Goal: Obtain resource: Download file/media

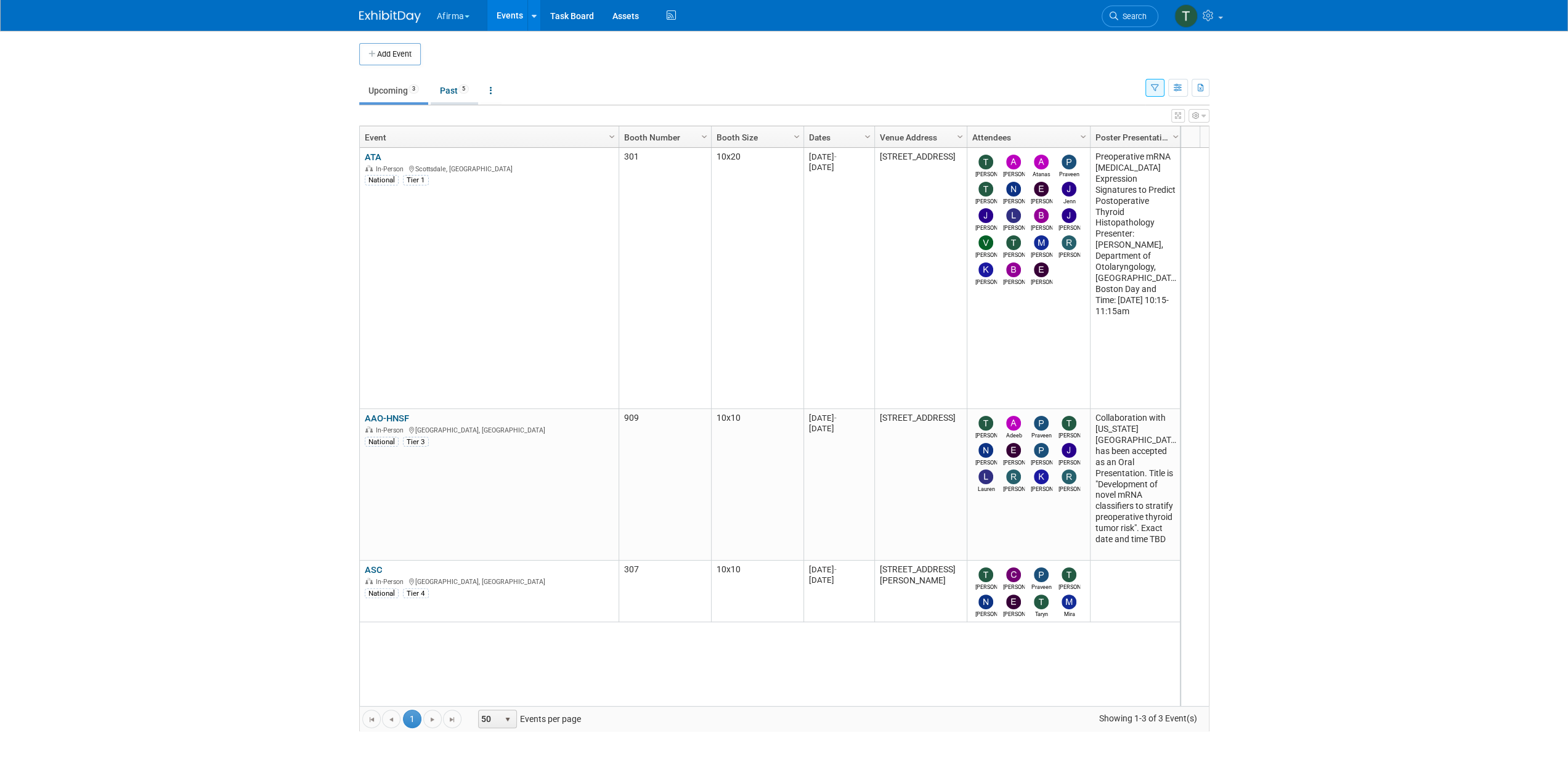
click at [466, 89] on span "5" at bounding box center [463, 89] width 11 height 9
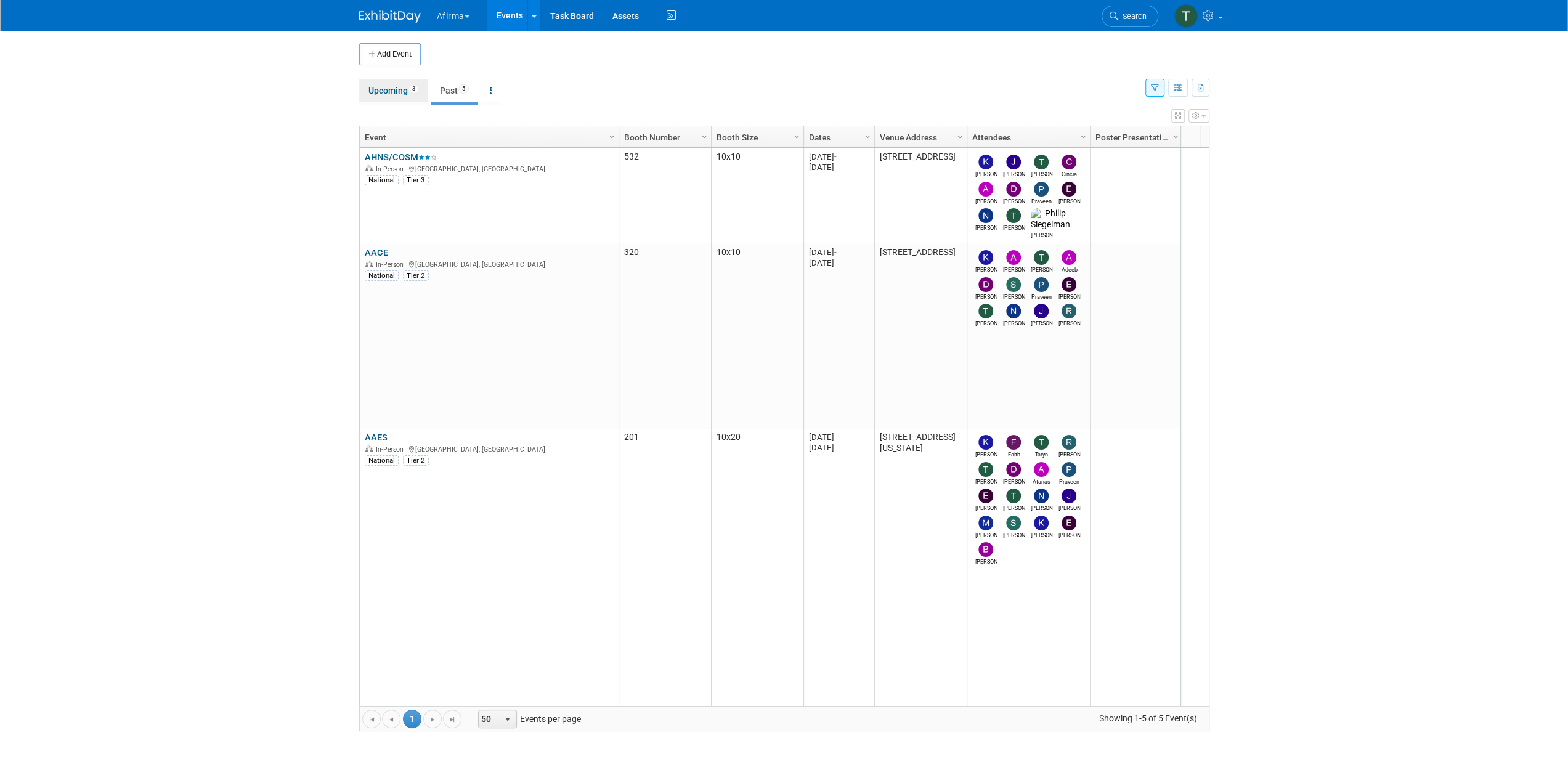
click at [384, 100] on link "Upcoming 3" at bounding box center [393, 90] width 69 height 23
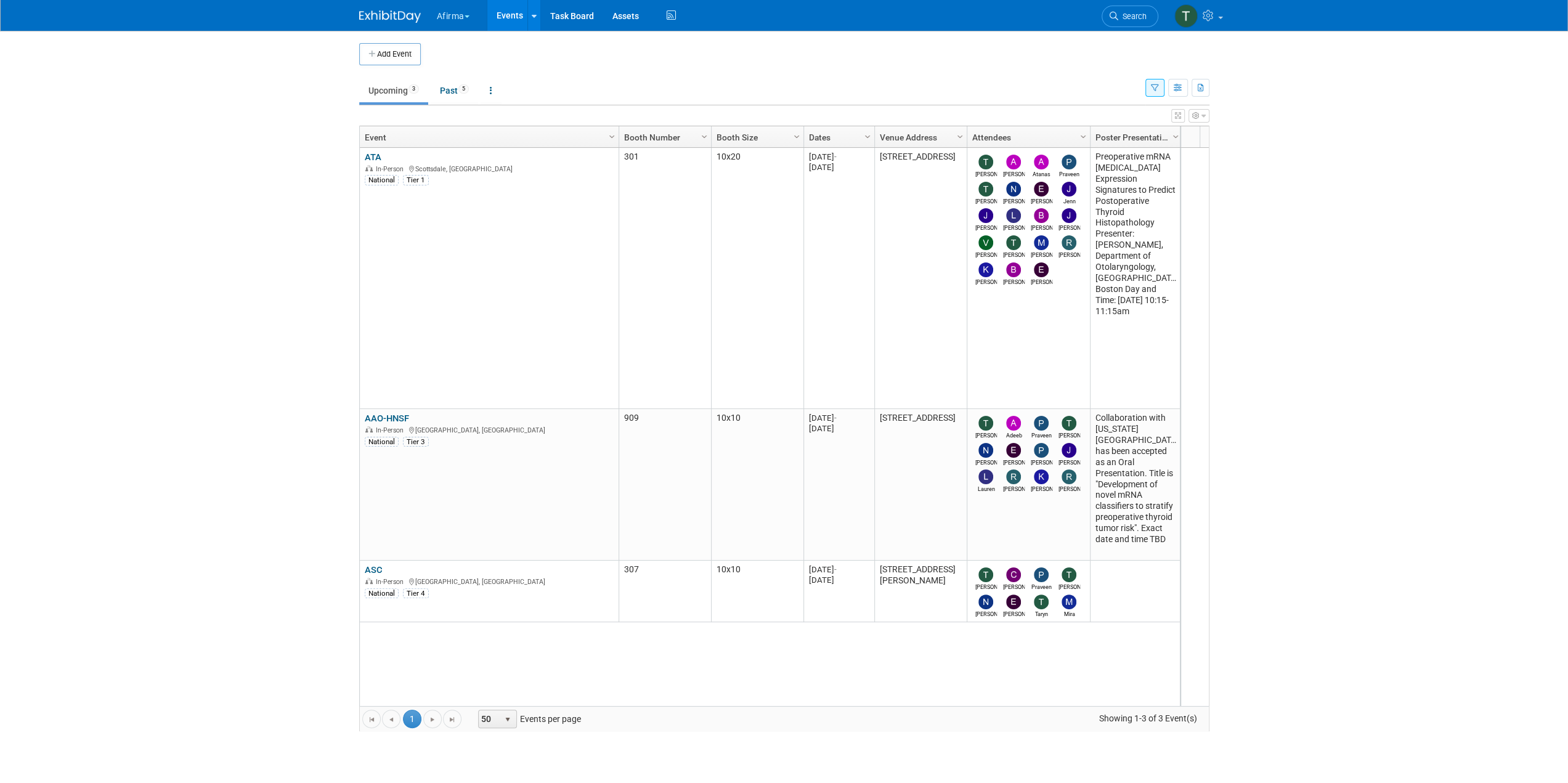
click at [472, 13] on button "Afirma" at bounding box center [461, 13] width 50 height 27
click at [488, 114] on link "Corporate Events" at bounding box center [480, 110] width 89 height 17
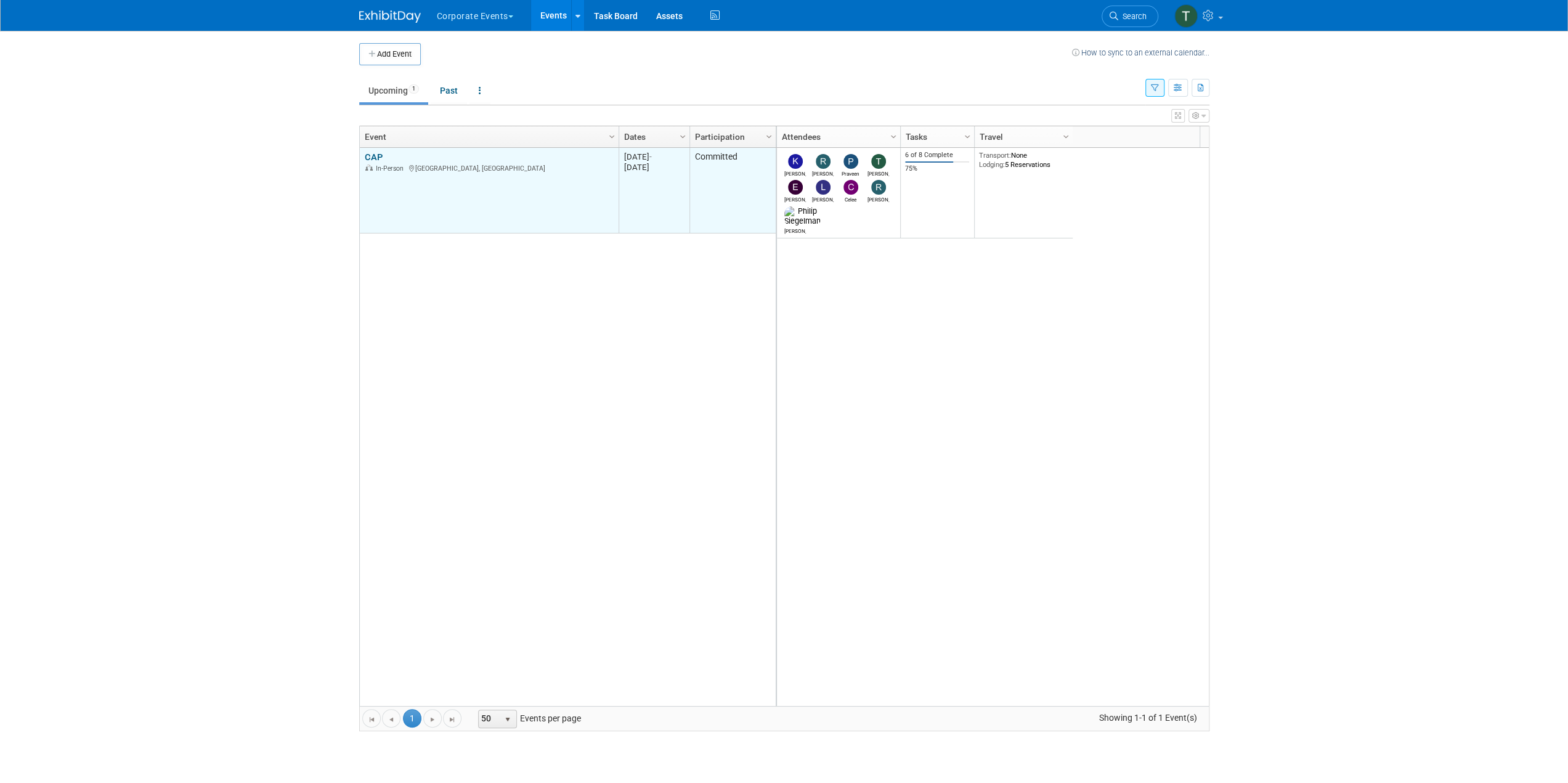
click at [372, 155] on link "CAP" at bounding box center [374, 157] width 18 height 12
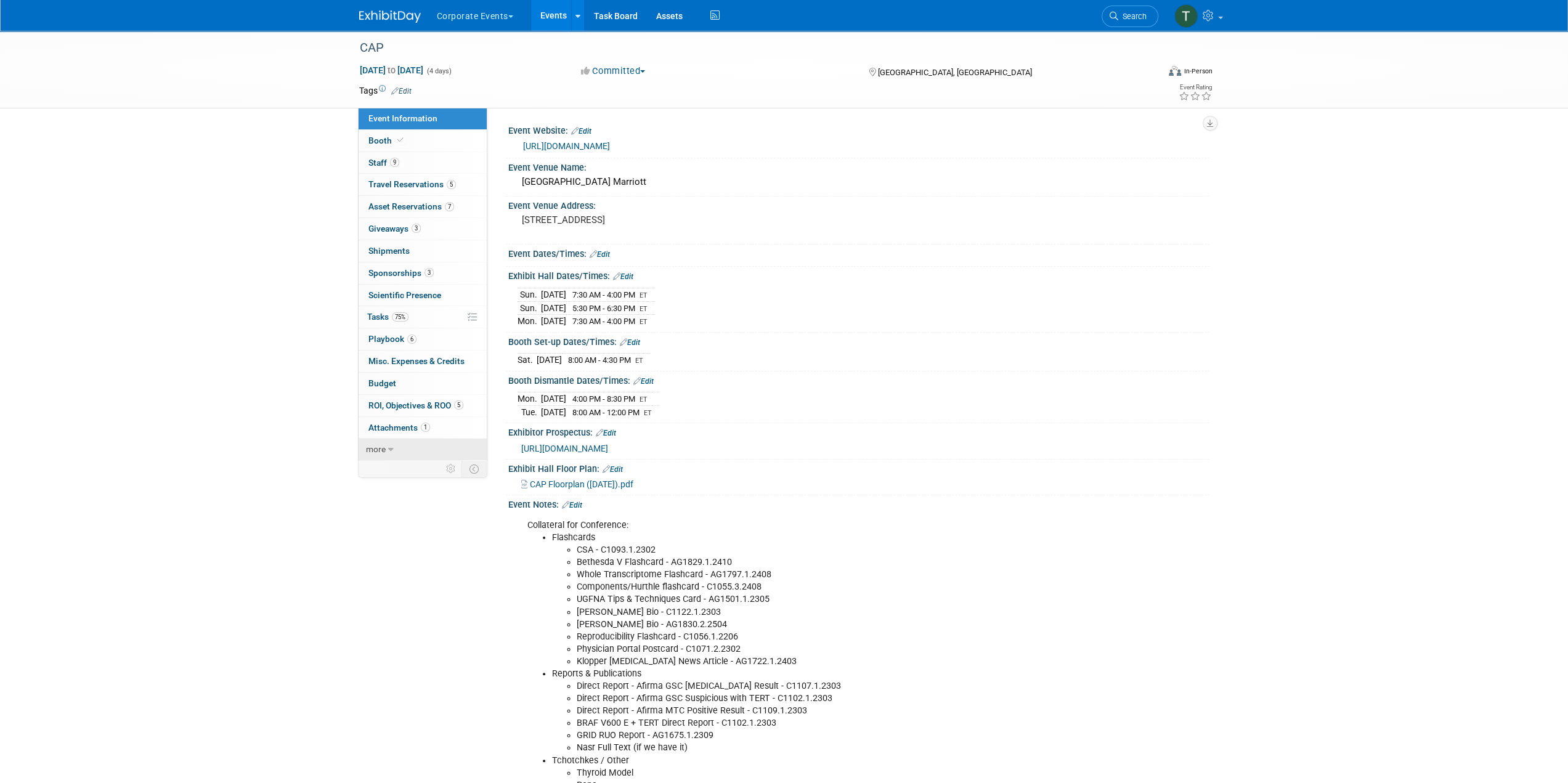
click at [408, 449] on link "more" at bounding box center [423, 449] width 128 height 21
click at [435, 466] on span "Event Binder (.pdf export)" at bounding box center [417, 470] width 98 height 10
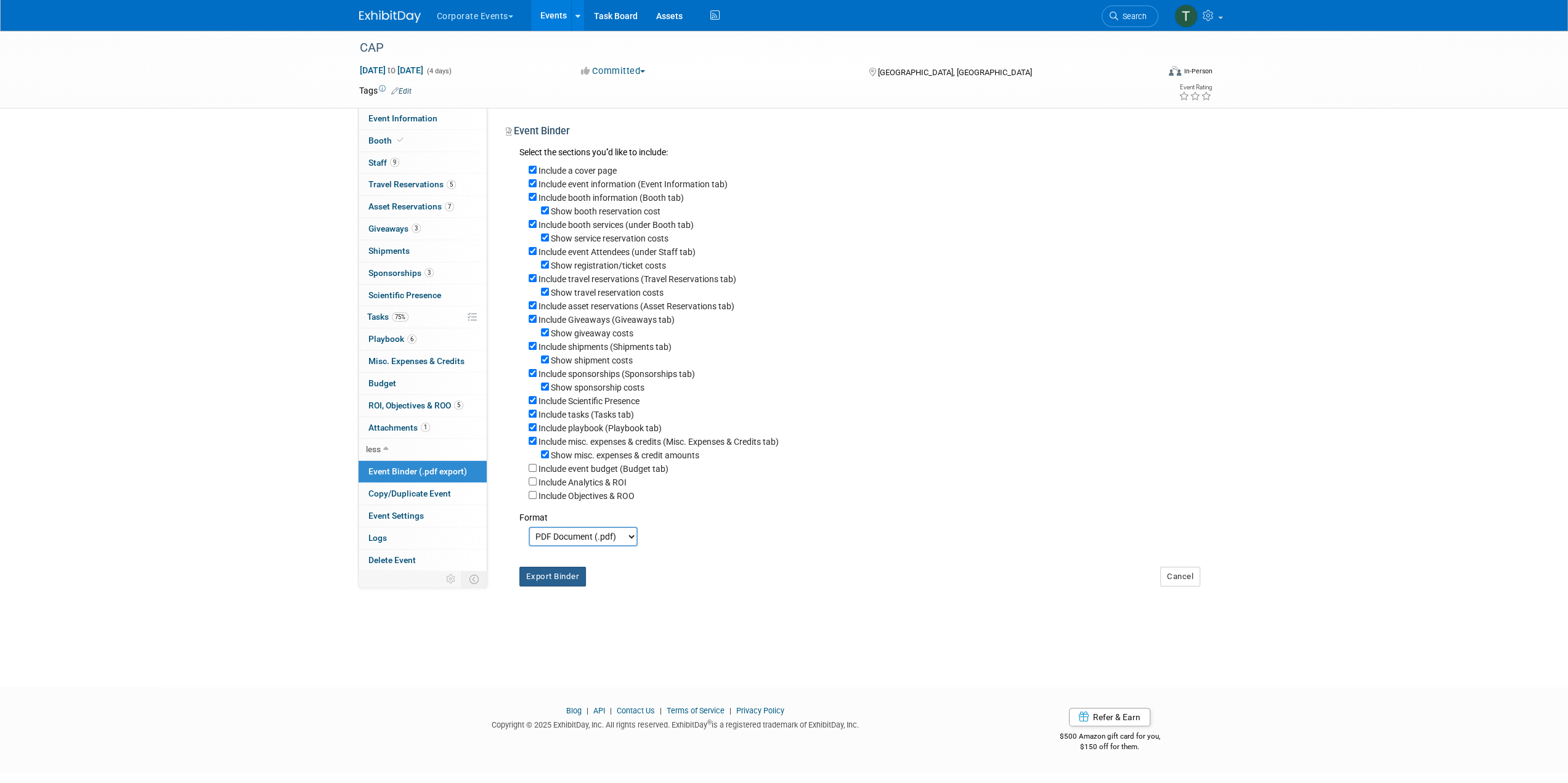
click at [568, 582] on button "Export Binder" at bounding box center [553, 577] width 67 height 19
click at [421, 130] on link "Booth" at bounding box center [423, 141] width 128 height 21
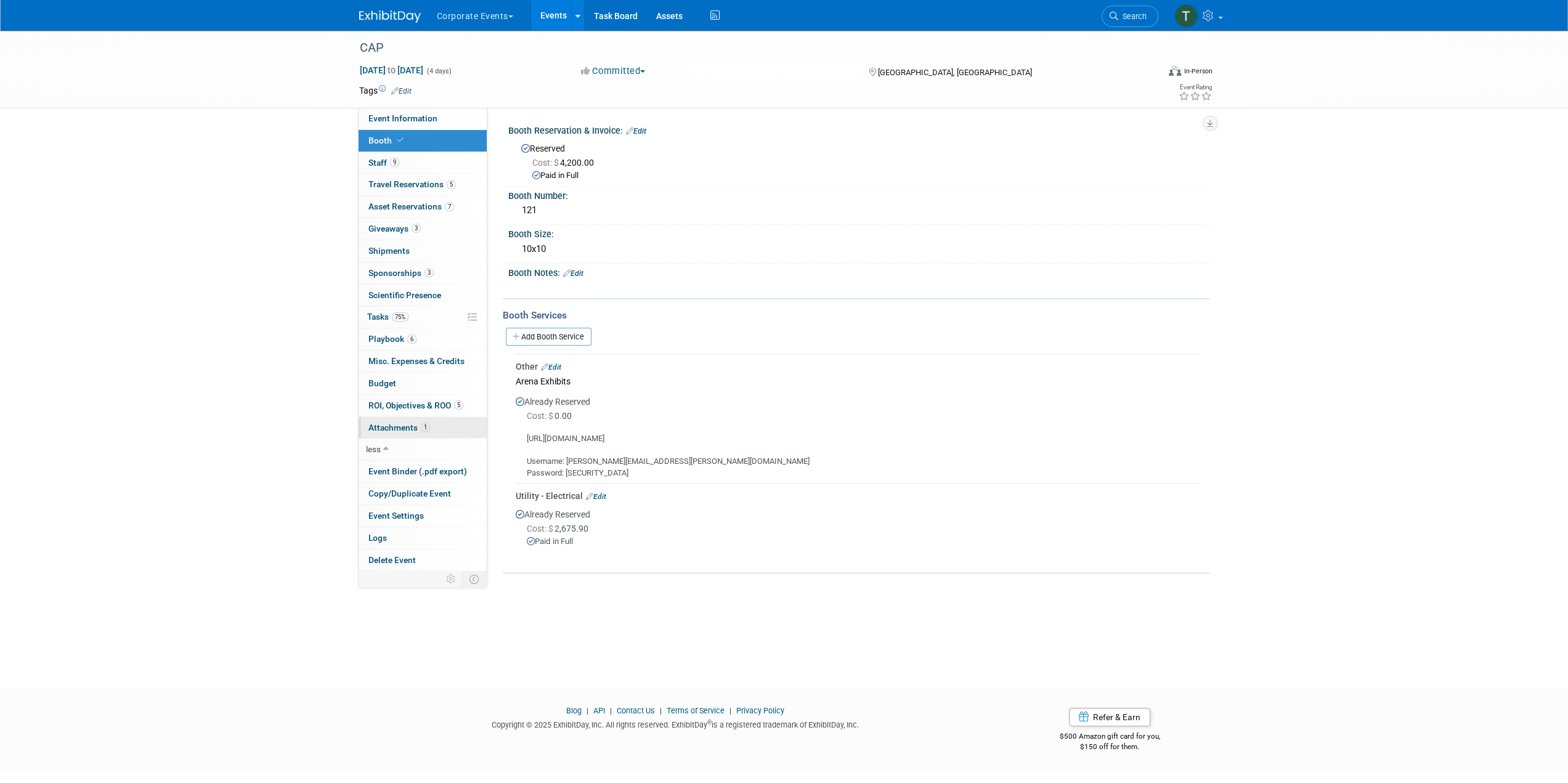
click at [413, 427] on span "Attachments 1" at bounding box center [400, 427] width 62 height 10
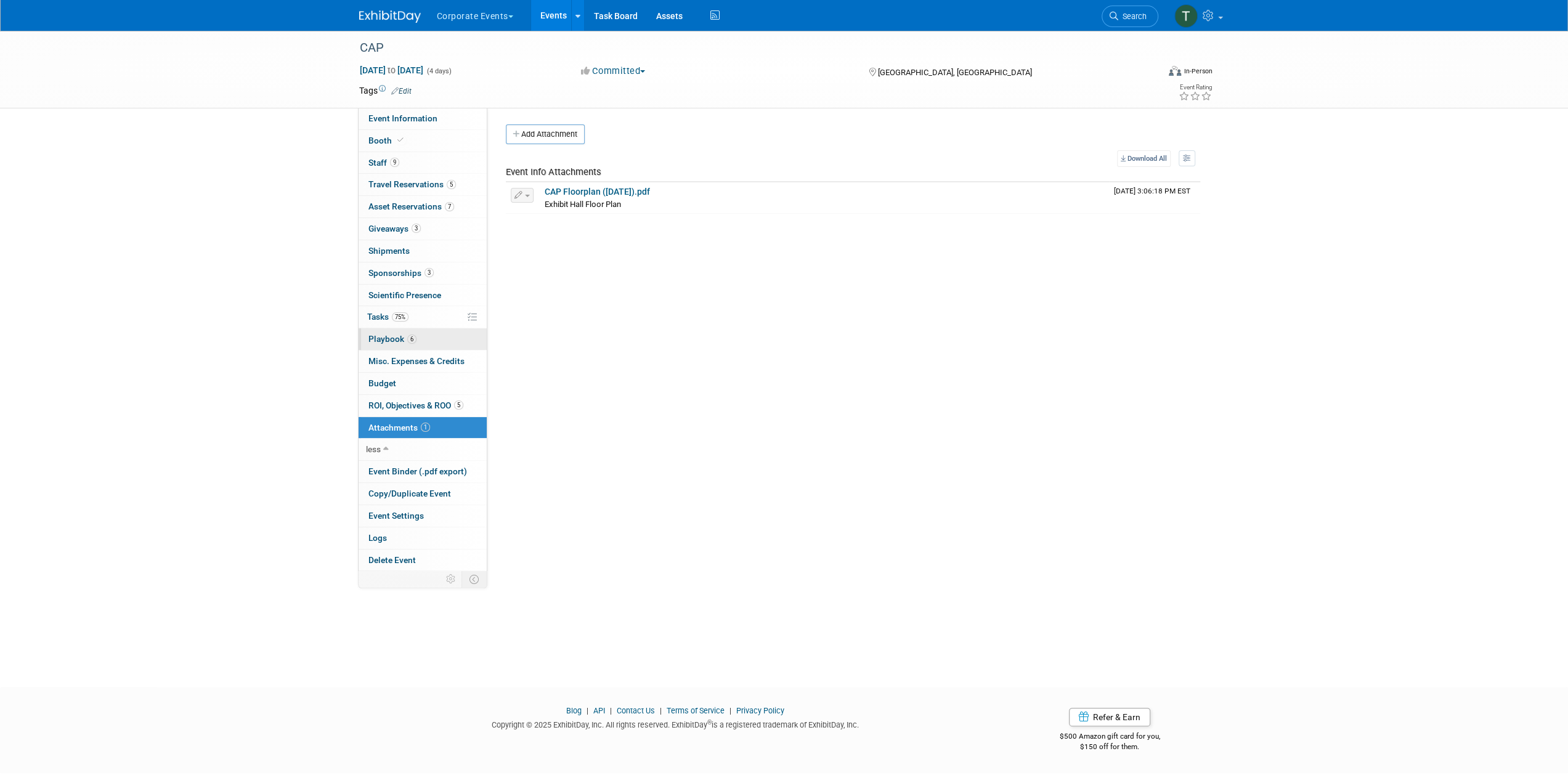
click at [398, 335] on span "Playbook 6" at bounding box center [392, 338] width 48 height 10
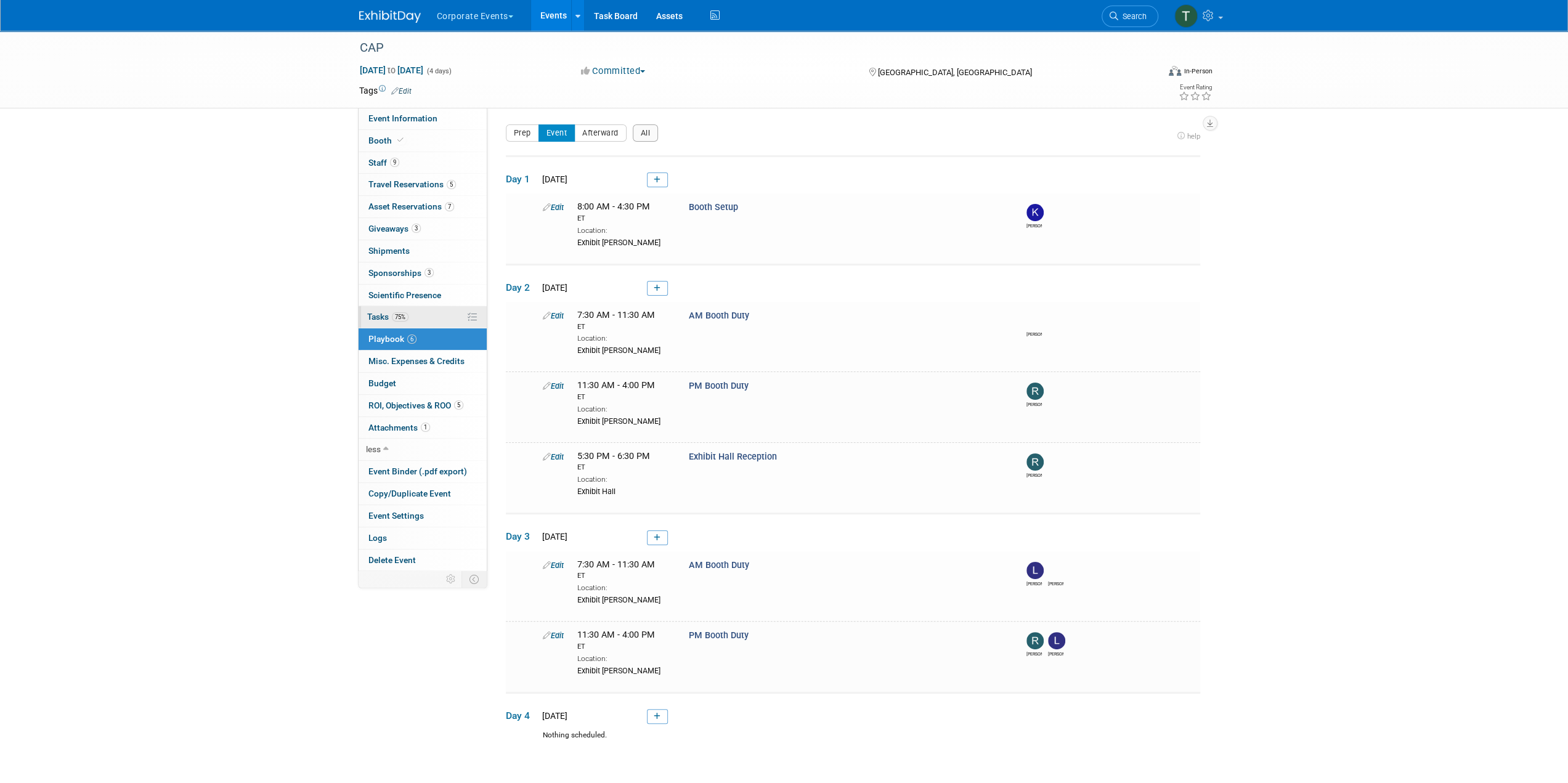
click at [414, 315] on link "75% Tasks 75%" at bounding box center [423, 317] width 128 height 21
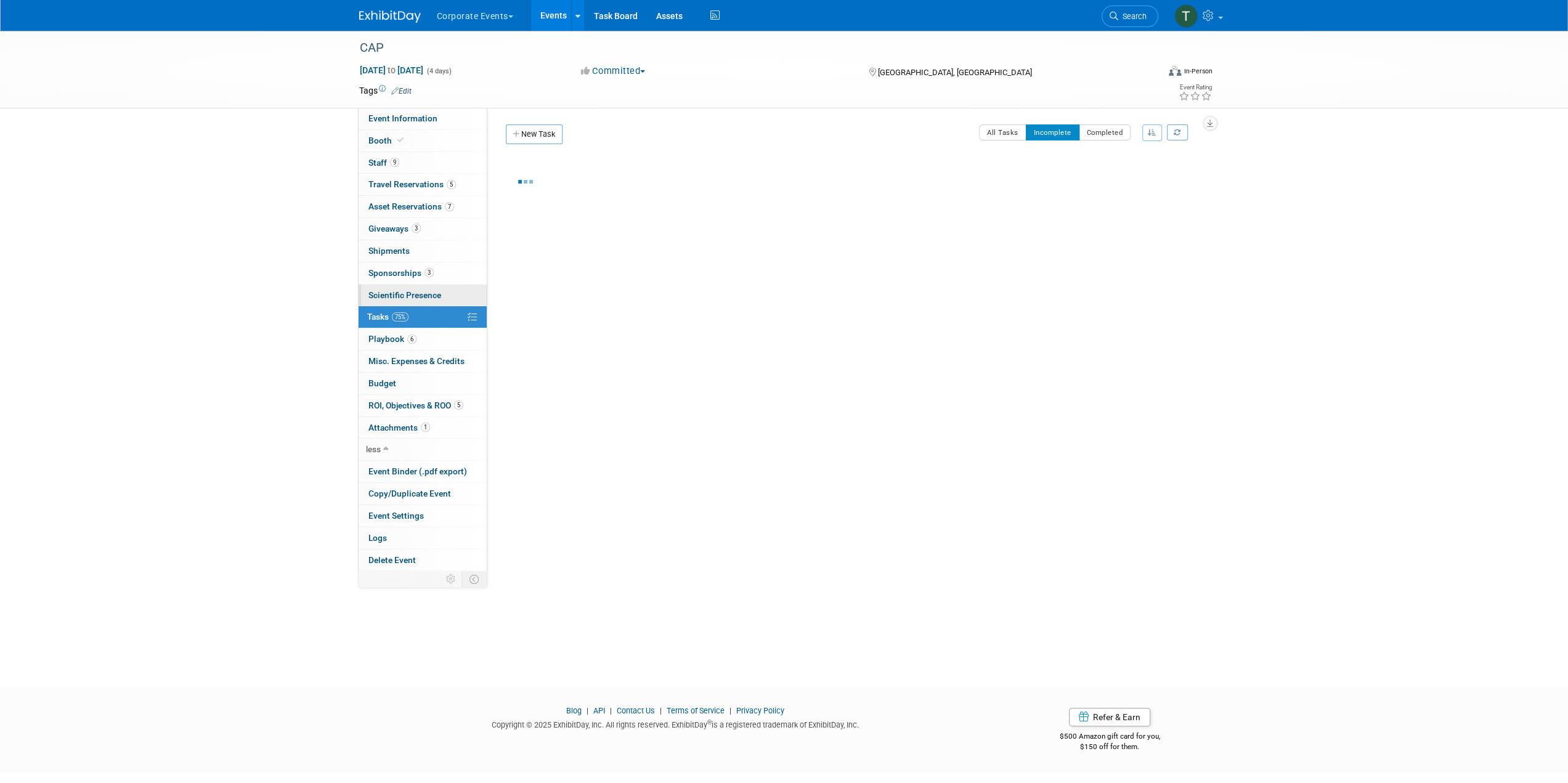
click at [419, 291] on span "Scientific Presence" at bounding box center [405, 295] width 73 height 10
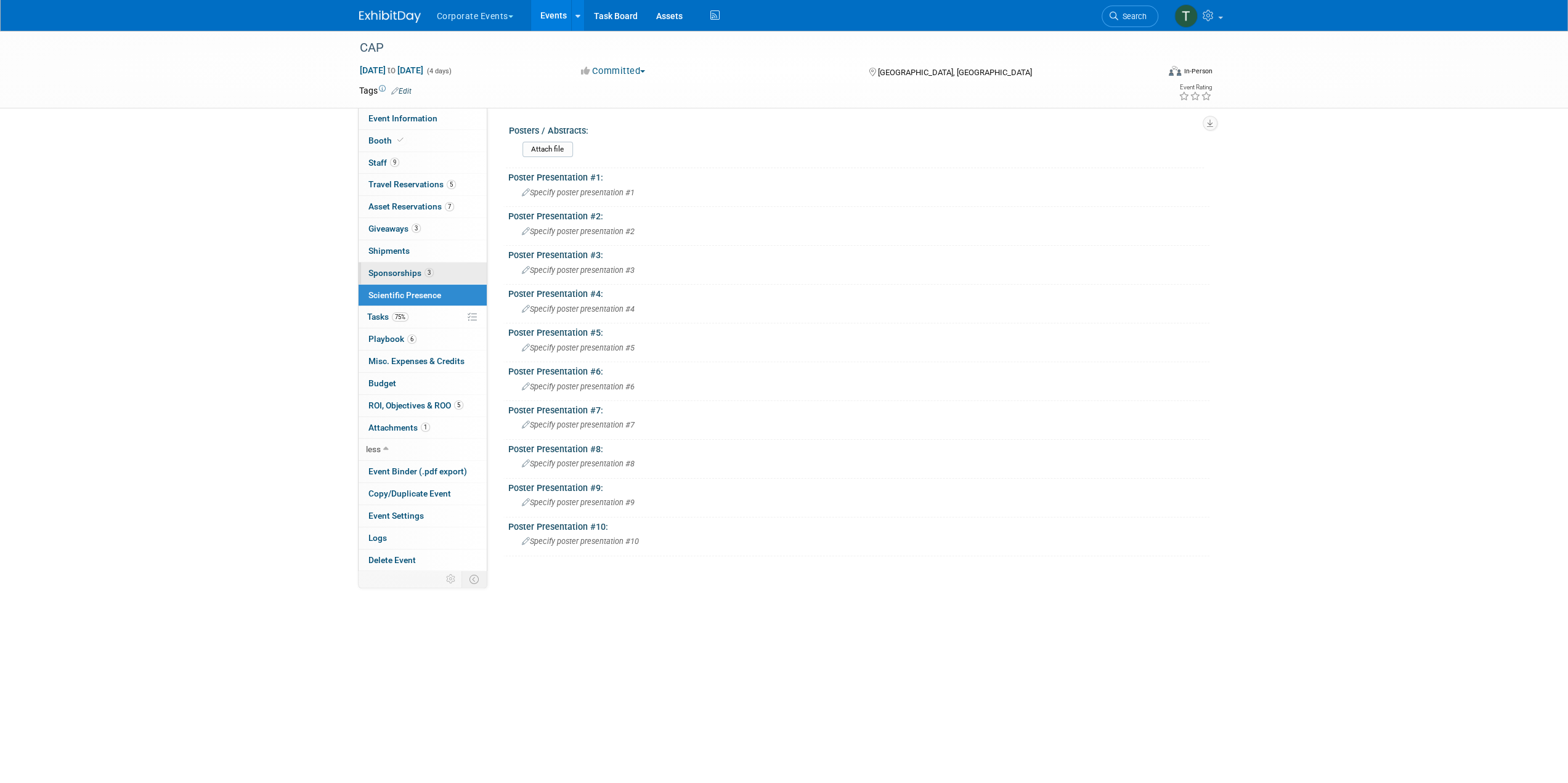
click at [431, 274] on link "3 Sponsorships 3" at bounding box center [423, 273] width 128 height 21
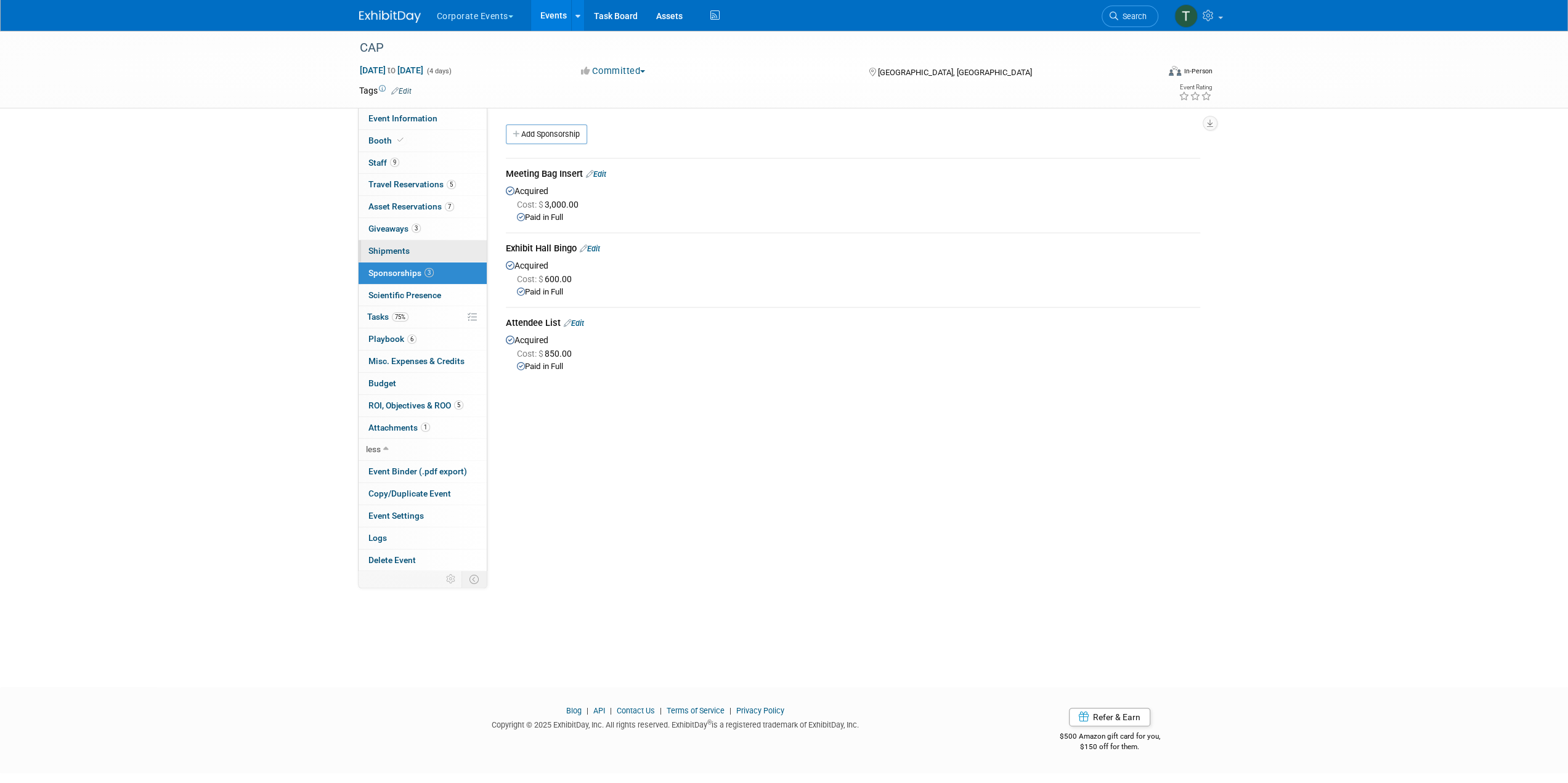
click at [436, 252] on link "0 Shipments 0" at bounding box center [423, 251] width 128 height 21
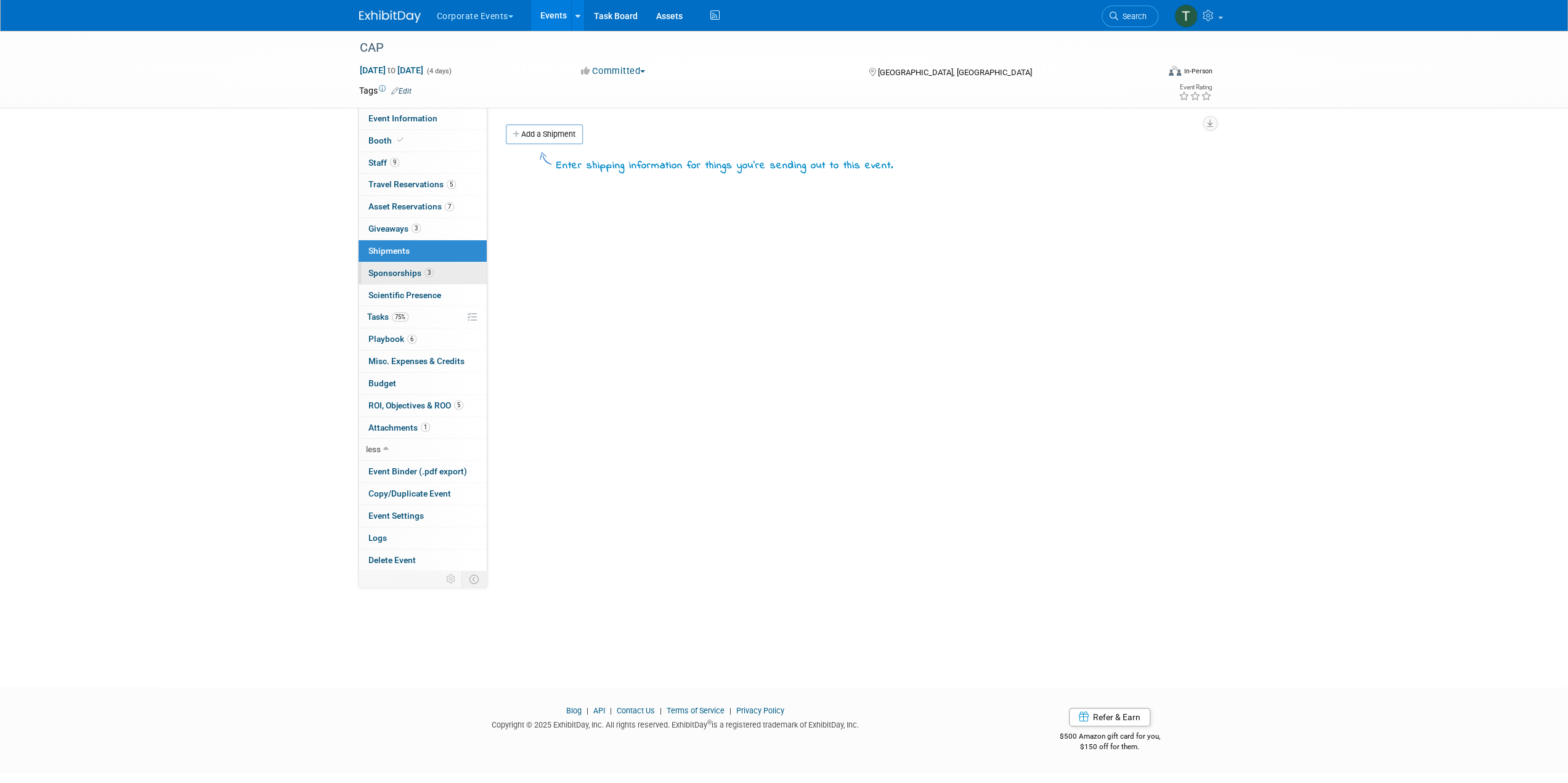
click at [443, 280] on link "3 Sponsorships 3" at bounding box center [423, 273] width 128 height 21
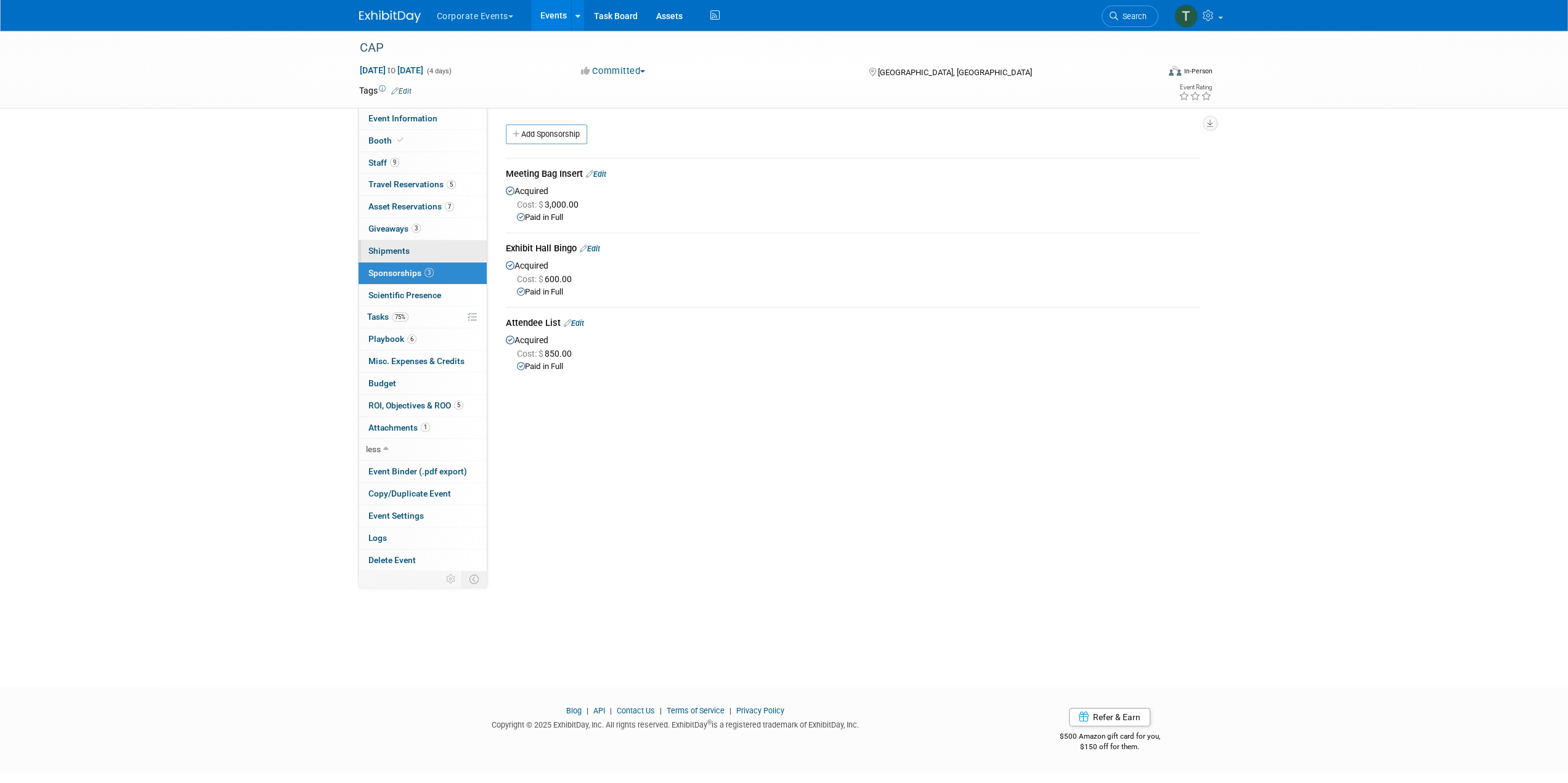
click at [435, 248] on link "0 Shipments 0" at bounding box center [423, 251] width 128 height 21
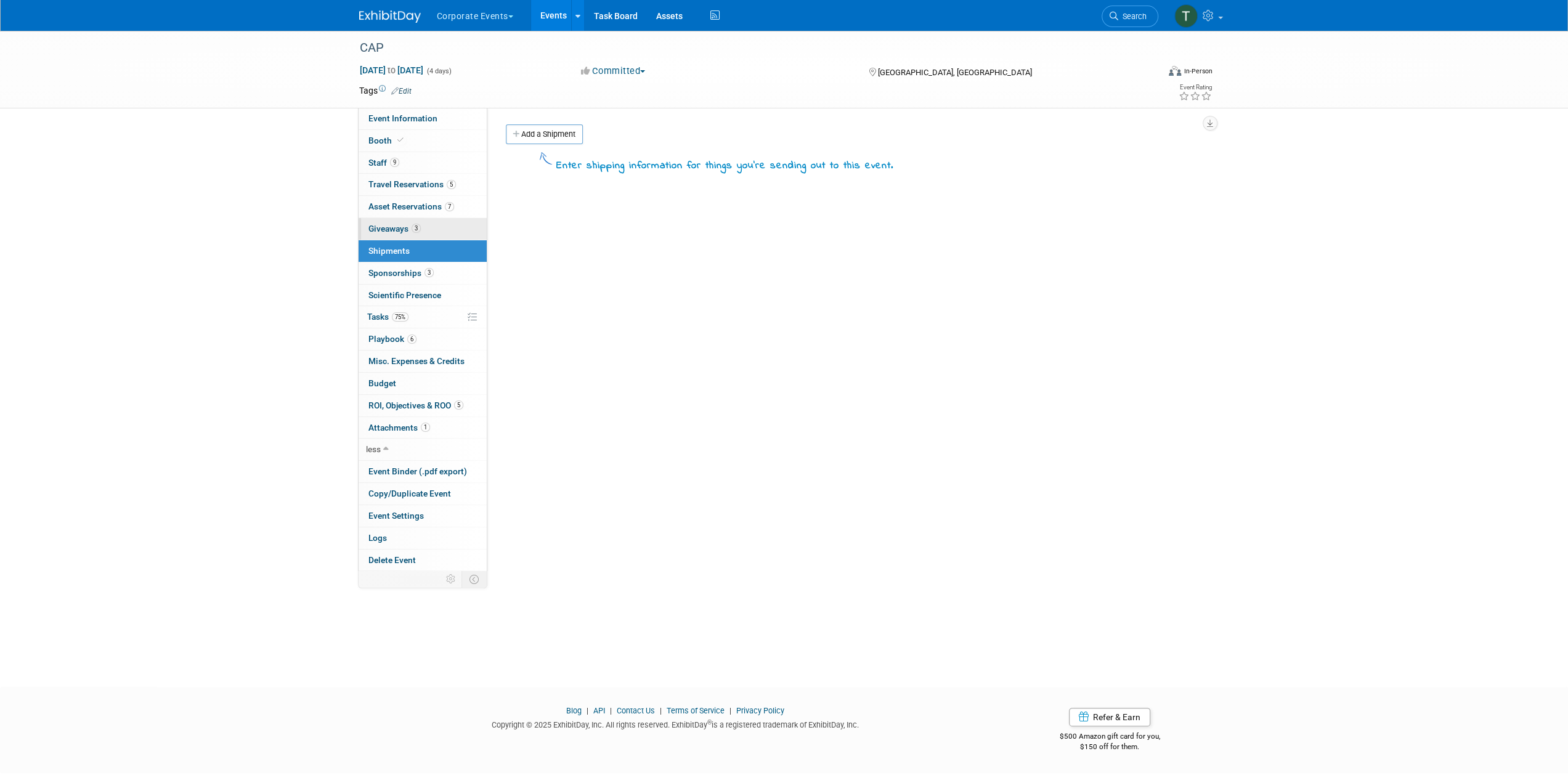
click at [434, 232] on link "3 Giveaways 3" at bounding box center [423, 229] width 128 height 21
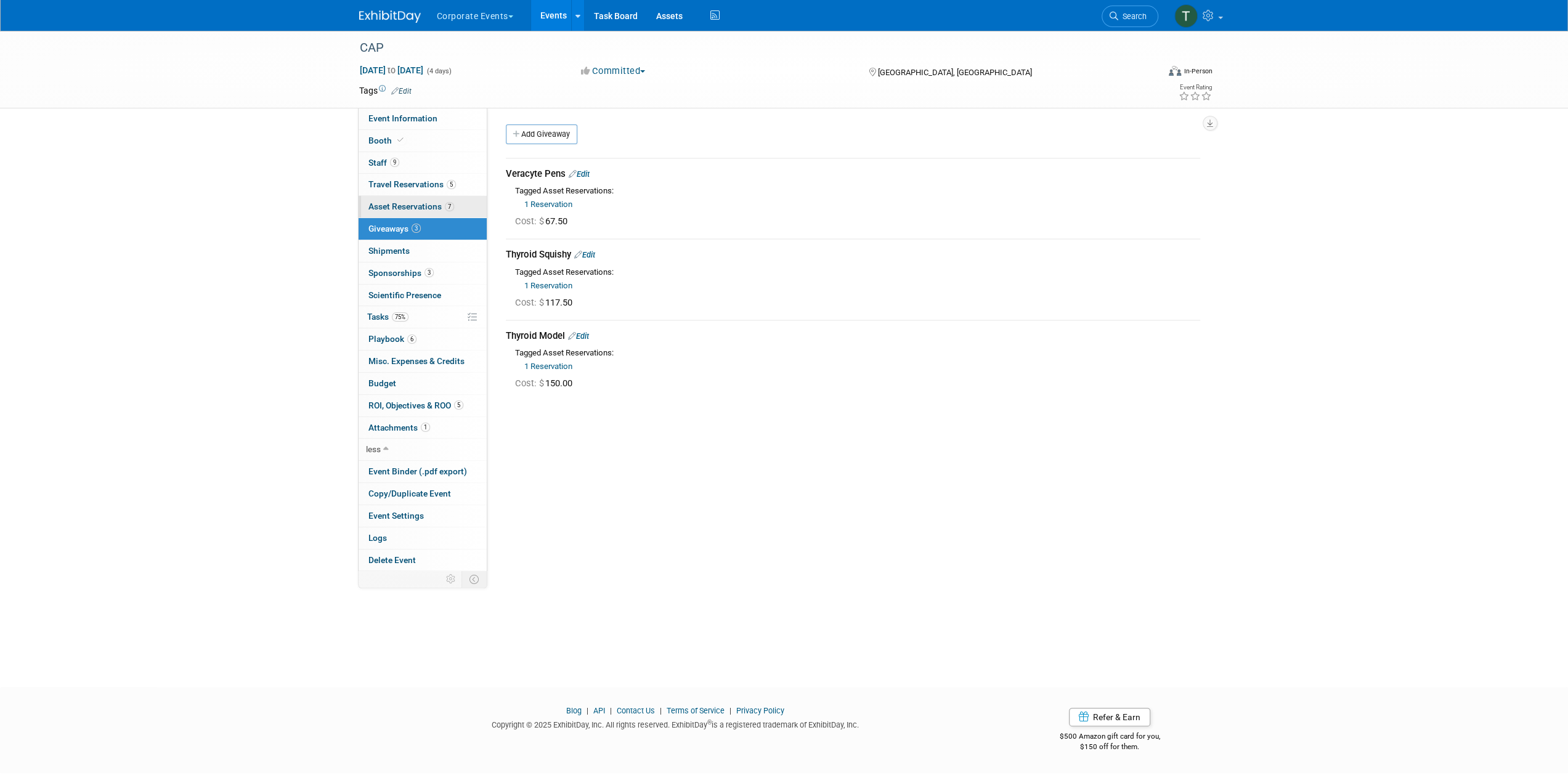
click at [445, 213] on link "7 Asset Reservations 7" at bounding box center [423, 206] width 128 height 21
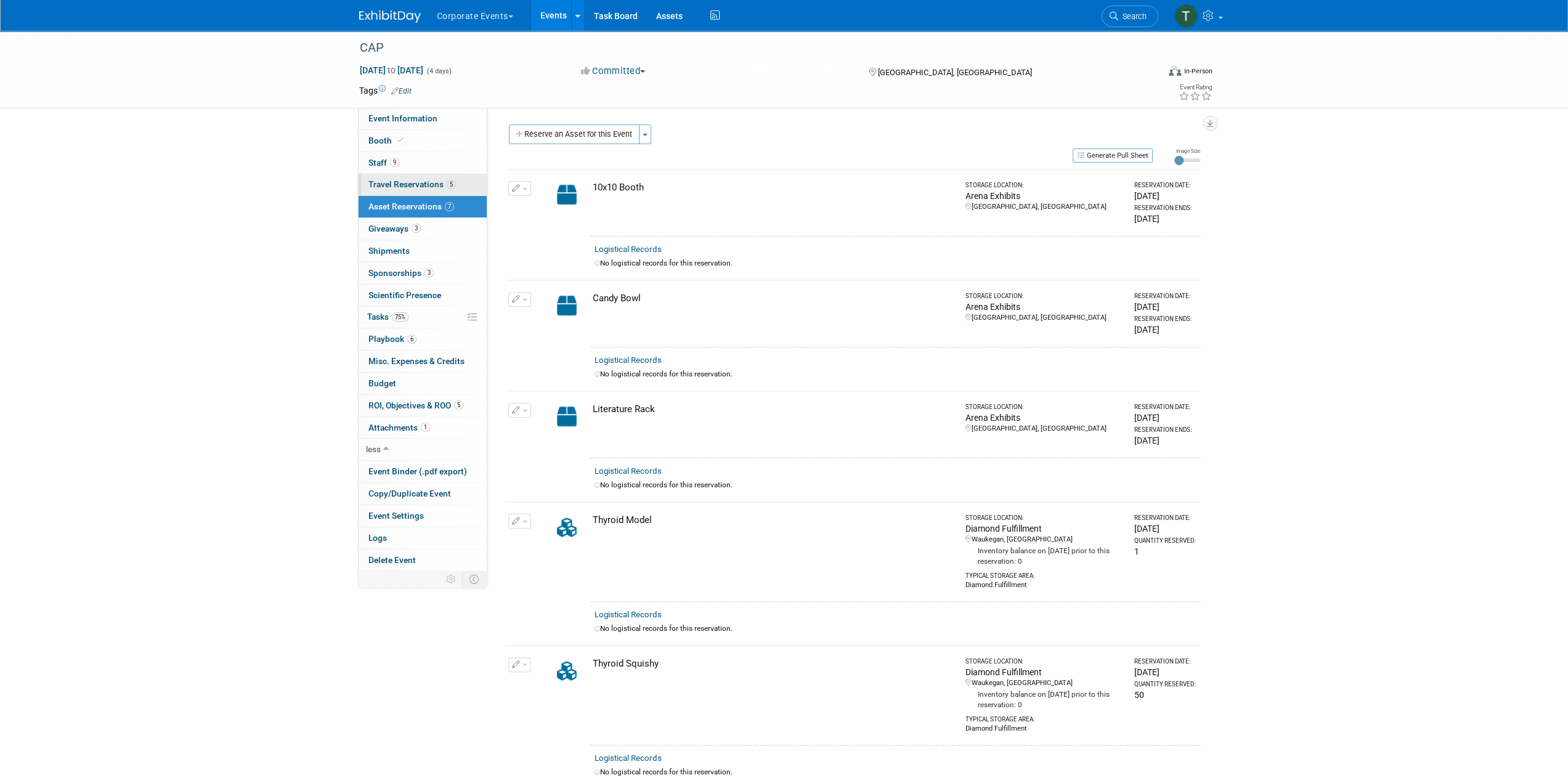
click at [415, 189] on span "Travel Reservations 5" at bounding box center [412, 183] width 88 height 10
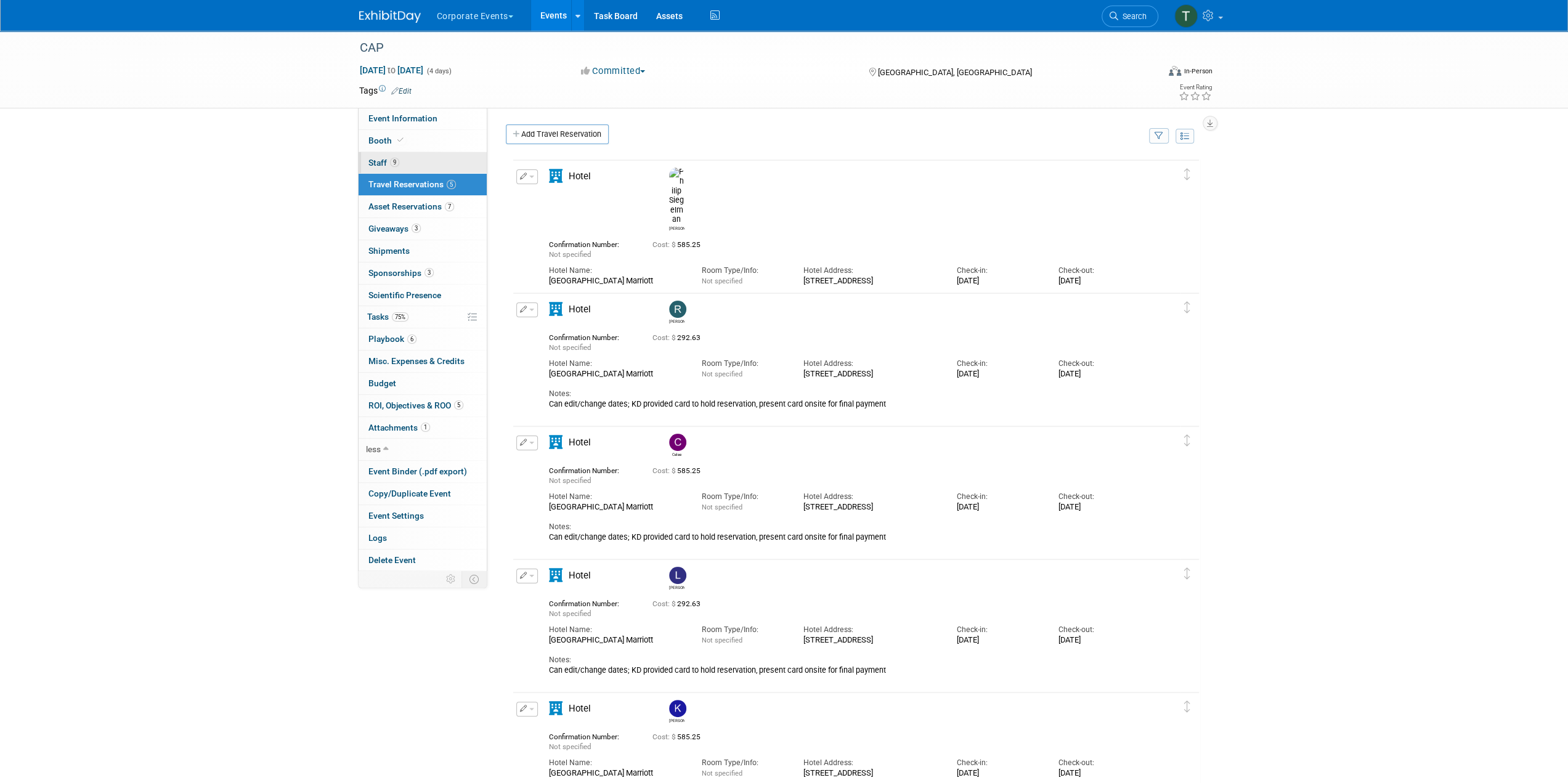
click at [394, 153] on link "9 Staff 9" at bounding box center [423, 163] width 128 height 21
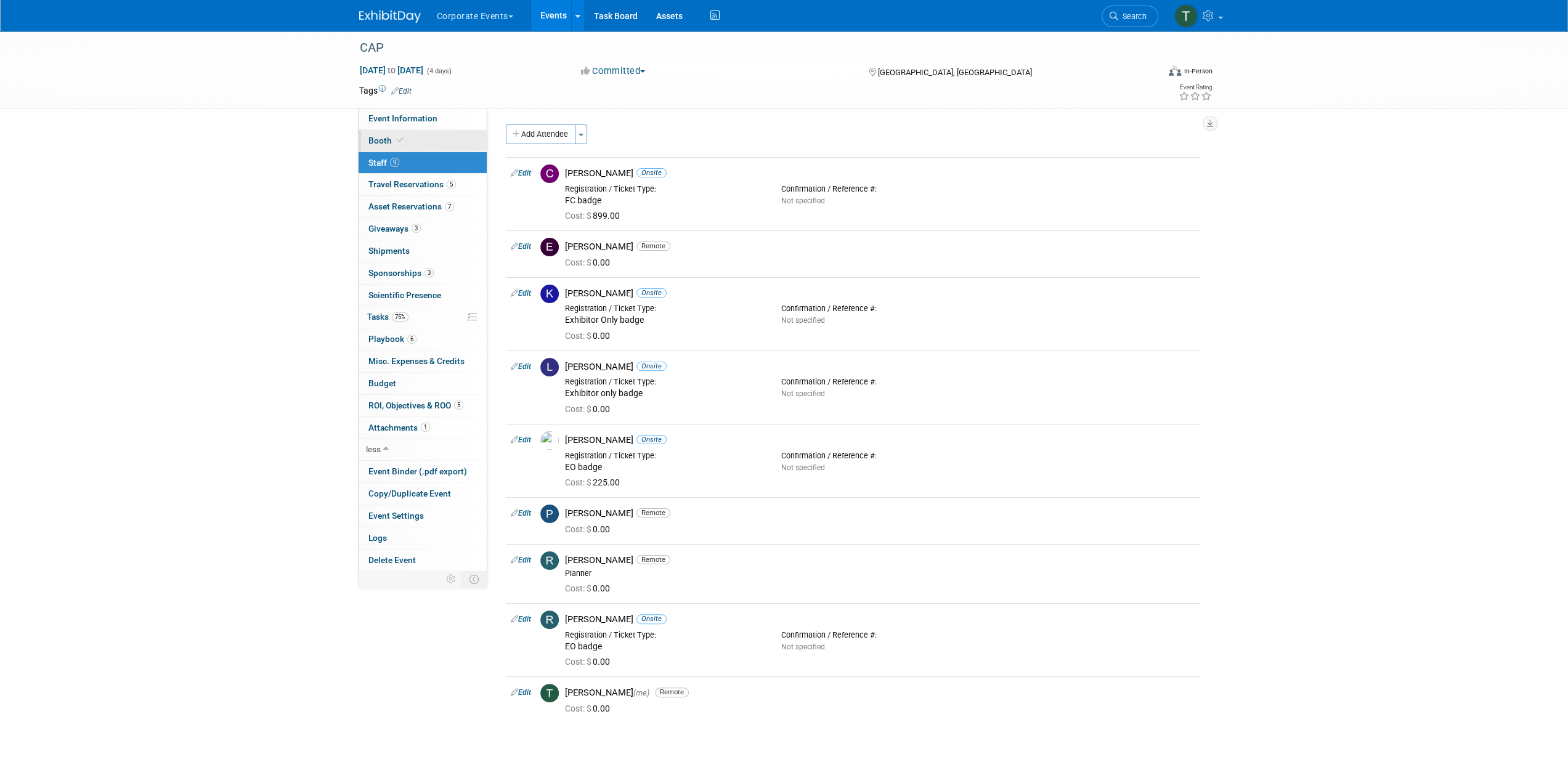
click at [442, 142] on link "Booth" at bounding box center [423, 141] width 128 height 21
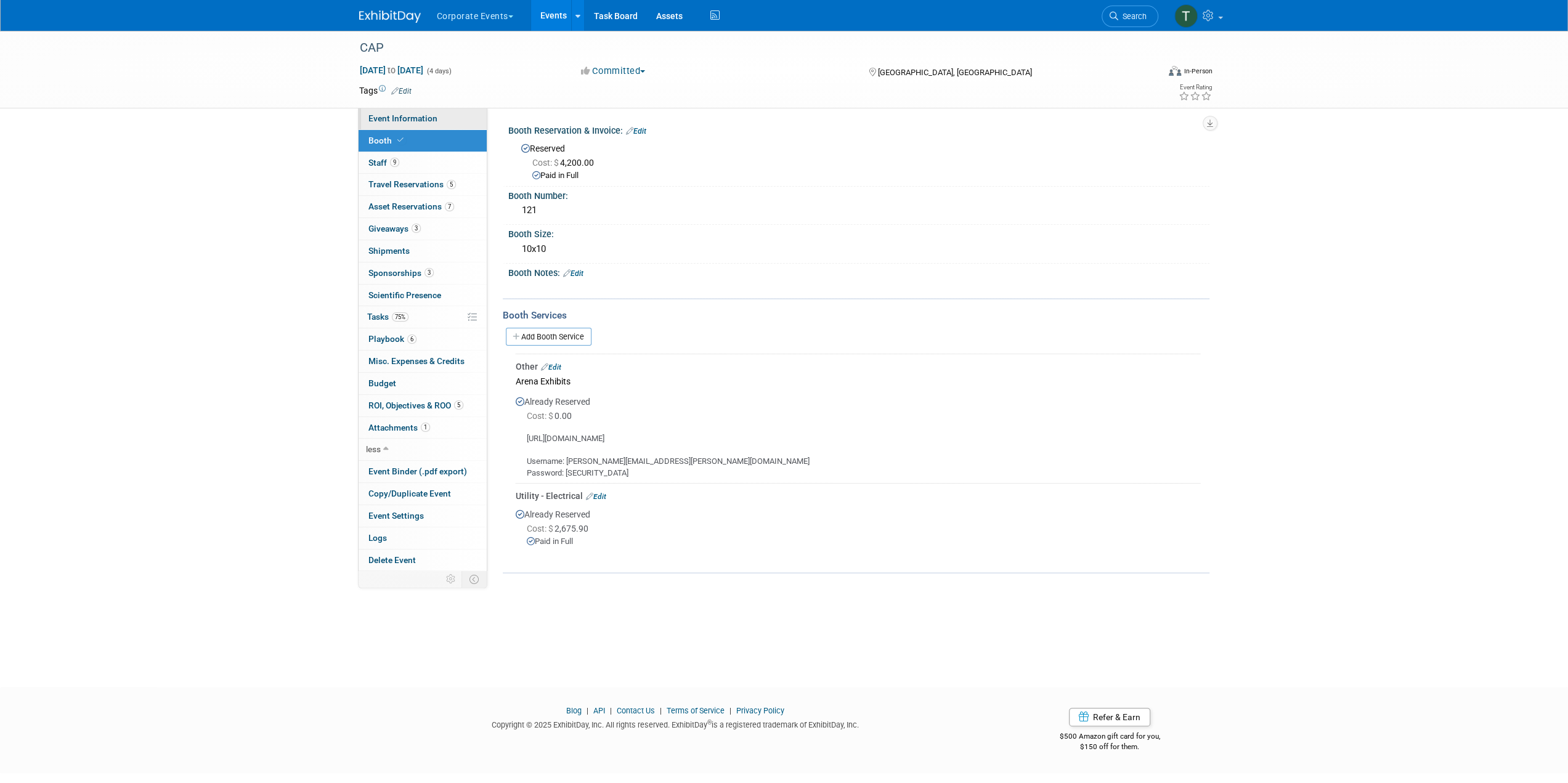
click at [466, 117] on link "Event Information" at bounding box center [423, 119] width 128 height 21
